Goal: Information Seeking & Learning: Check status

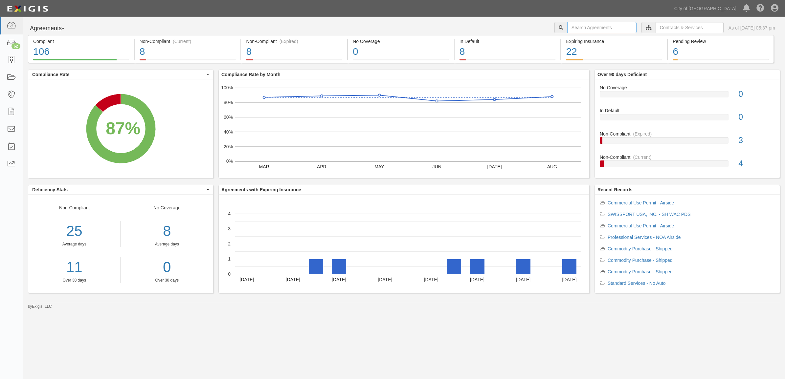
click at [588, 30] on input "text" at bounding box center [601, 27] width 69 height 11
type input "161888"
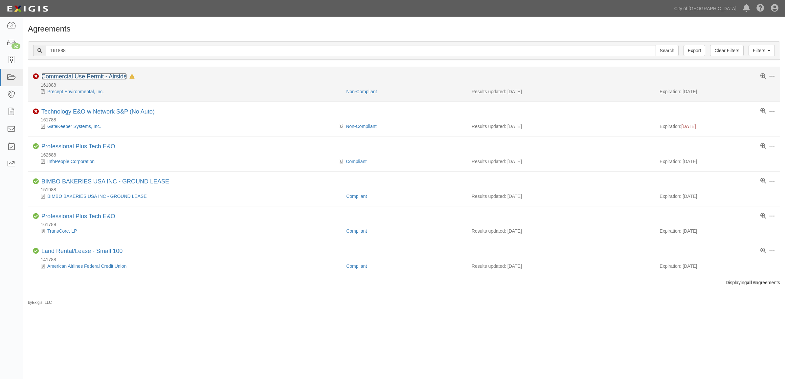
click at [113, 80] on link "Commercial Use Permit - Airside" at bounding box center [83, 76] width 85 height 7
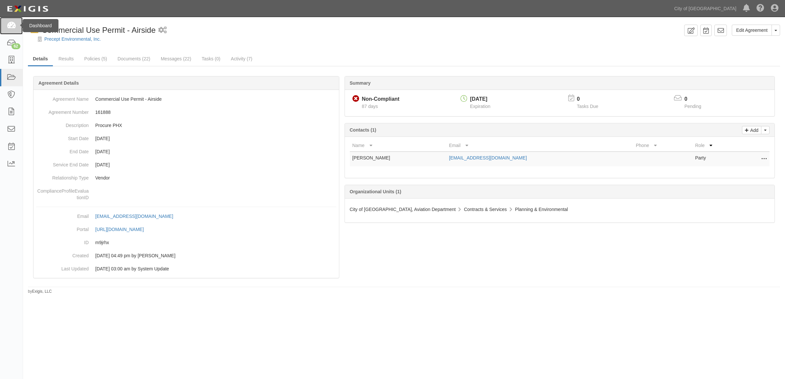
click at [22, 28] on link at bounding box center [11, 25] width 23 height 17
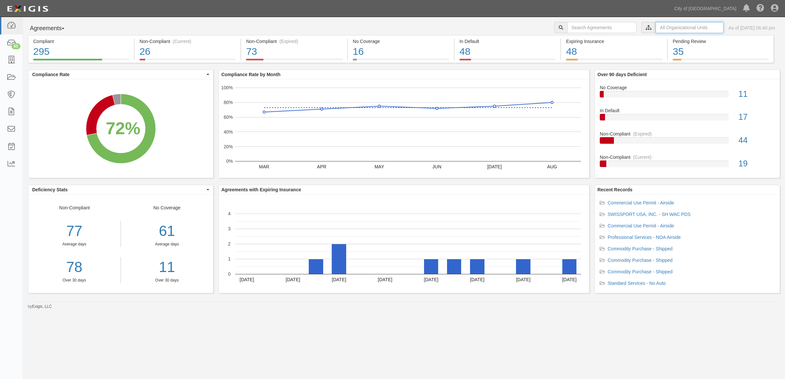
click at [655, 31] on input "text" at bounding box center [689, 27] width 68 height 11
click at [578, 39] on icon at bounding box center [579, 39] width 5 height 3
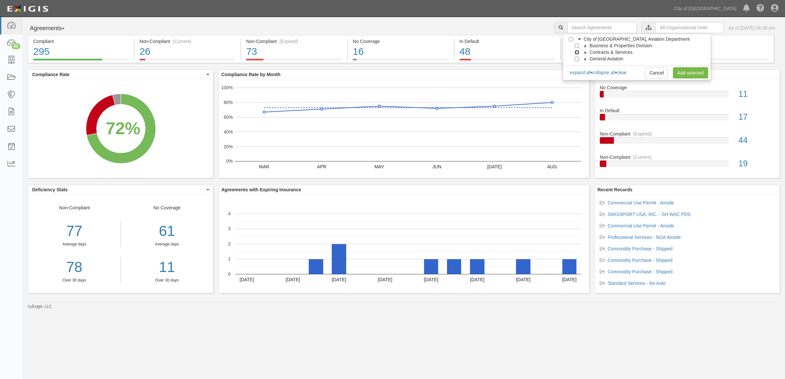
click at [578, 53] on input "Contracts & Services" at bounding box center [577, 52] width 4 height 4
checkbox input "true"
click at [685, 76] on link "Add selected" at bounding box center [690, 72] width 35 height 11
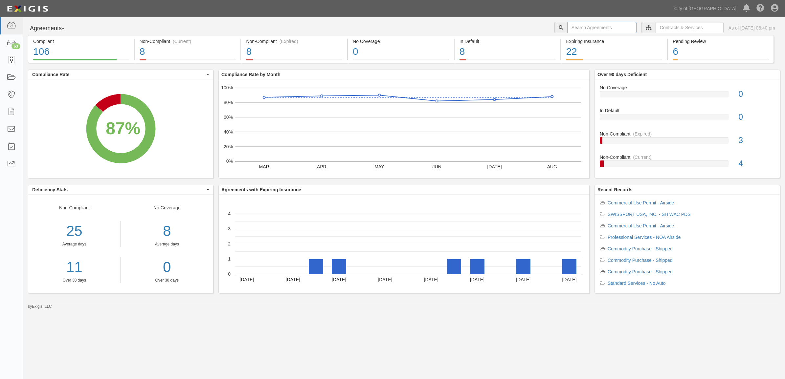
click at [567, 25] on input "text" at bounding box center [601, 27] width 69 height 11
type input "3h & 3h"
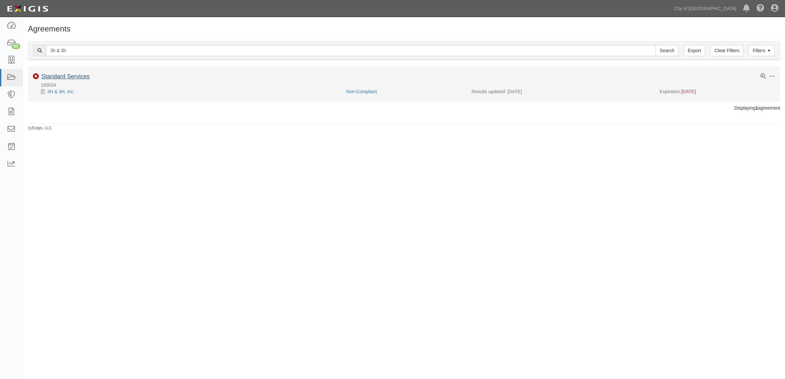
click at [44, 73] on li "Toggle Agreement Dropdown Edit Log activity Add task Send message Archive Non-C…" at bounding box center [404, 84] width 752 height 34
click at [47, 79] on link "Standard Services" at bounding box center [65, 76] width 48 height 7
